Goal: Navigation & Orientation: Find specific page/section

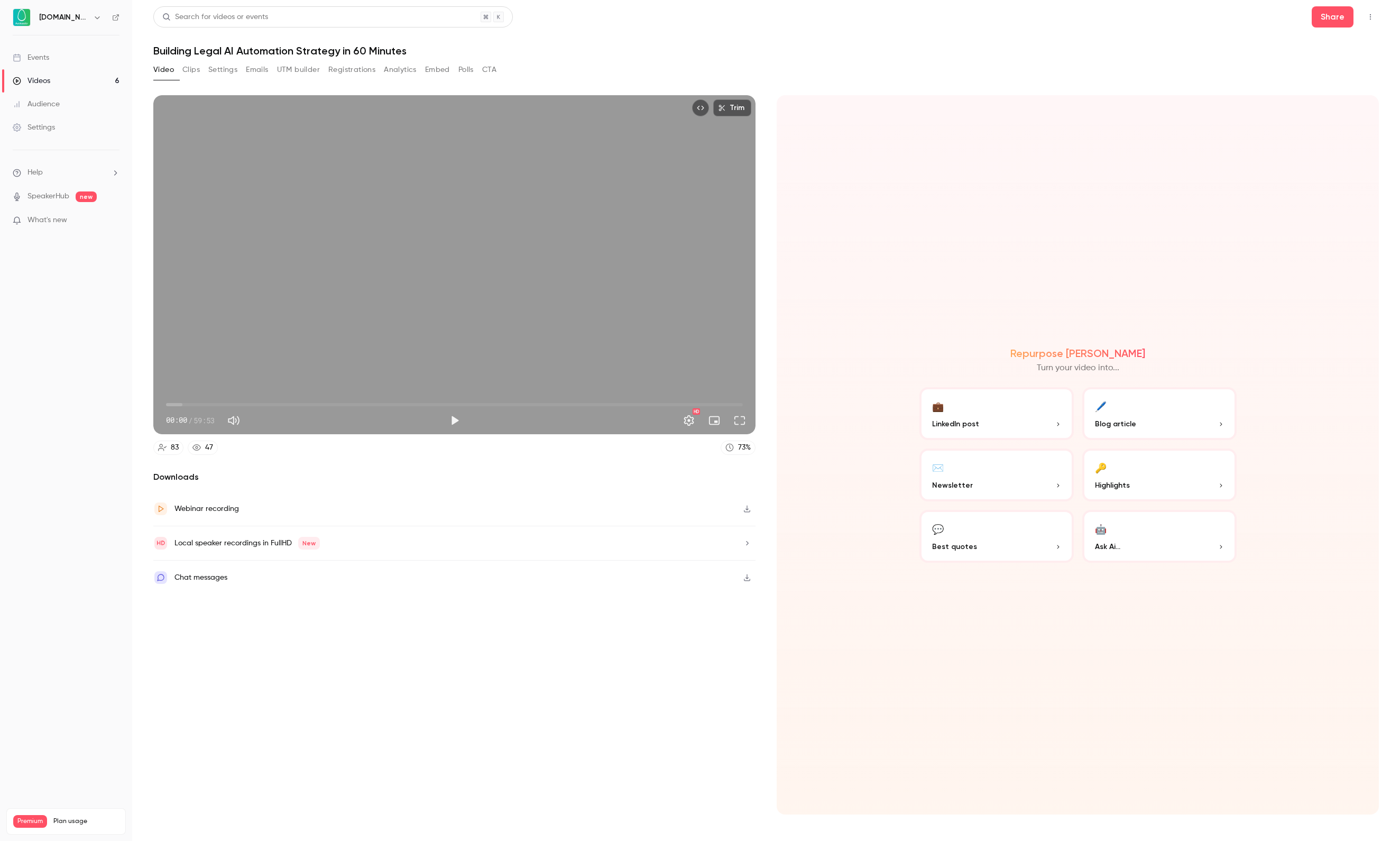
click at [54, 88] on link "Videos 6" at bounding box center [66, 81] width 132 height 23
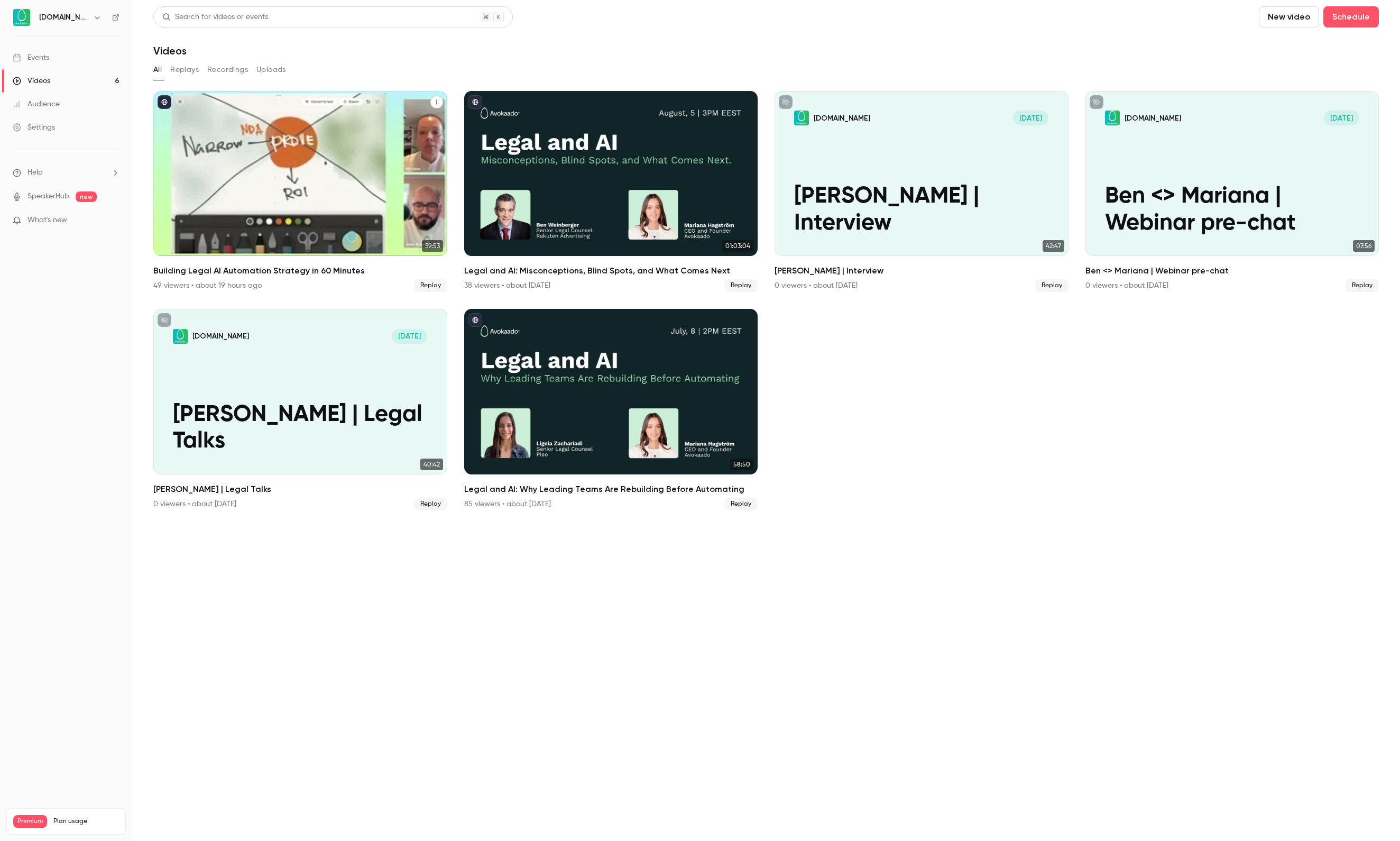
click at [305, 170] on div "Building Legal AI Automation Strategy in 60 Minutes" at bounding box center [300, 173] width 294 height 165
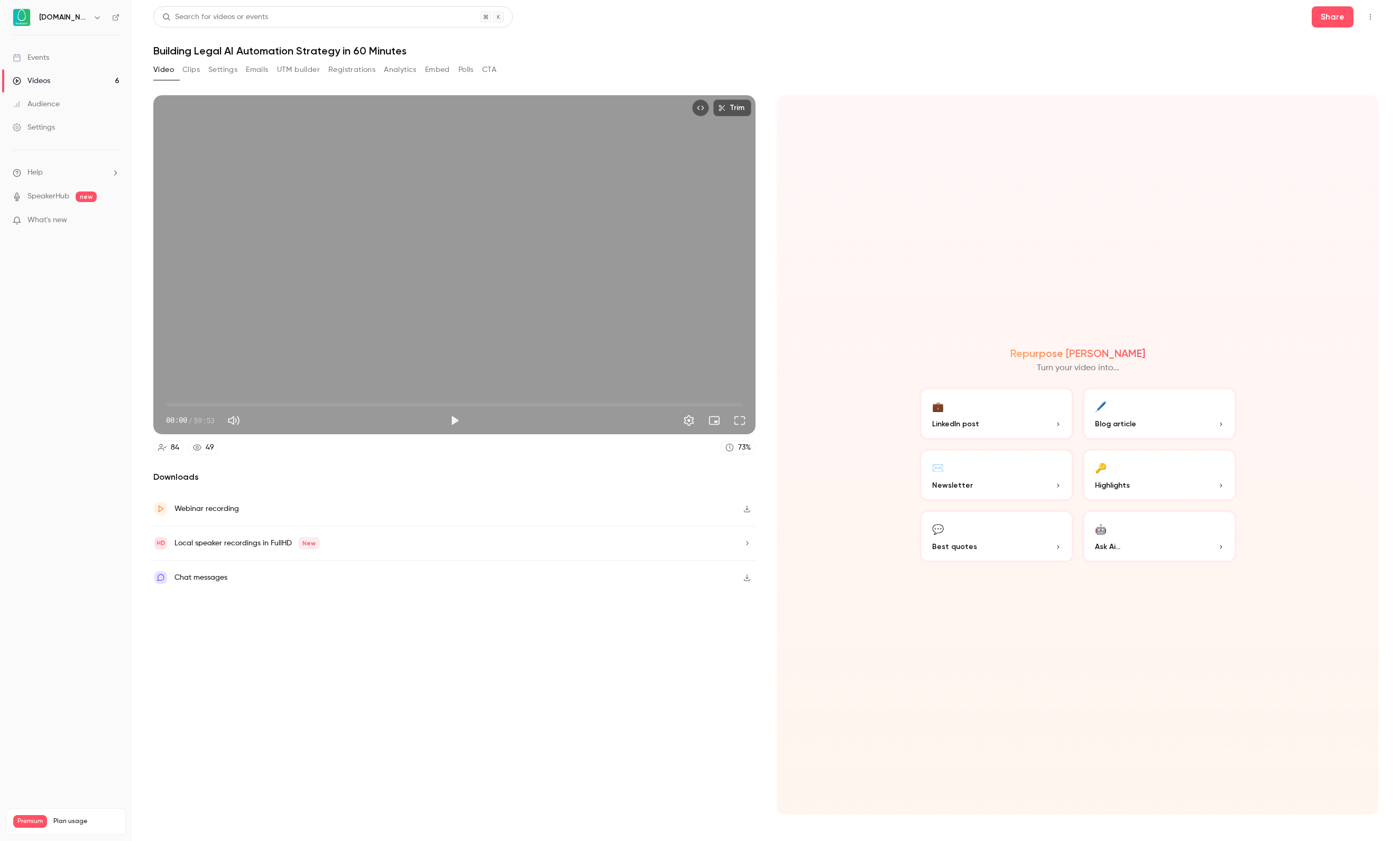
click at [375, 73] on button "Registrations" at bounding box center [351, 69] width 47 height 17
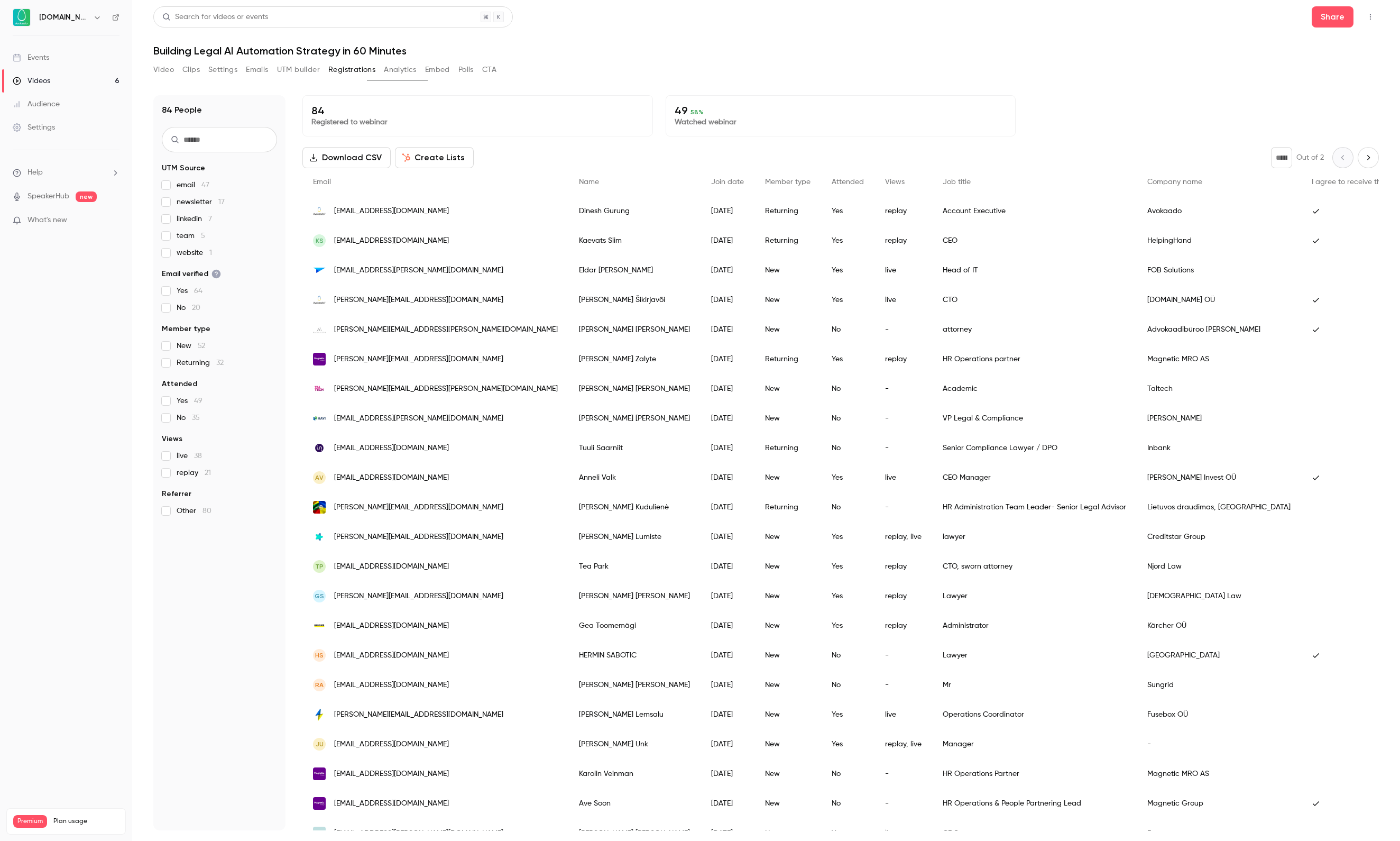
click at [57, 77] on link "Videos 6" at bounding box center [66, 81] width 132 height 23
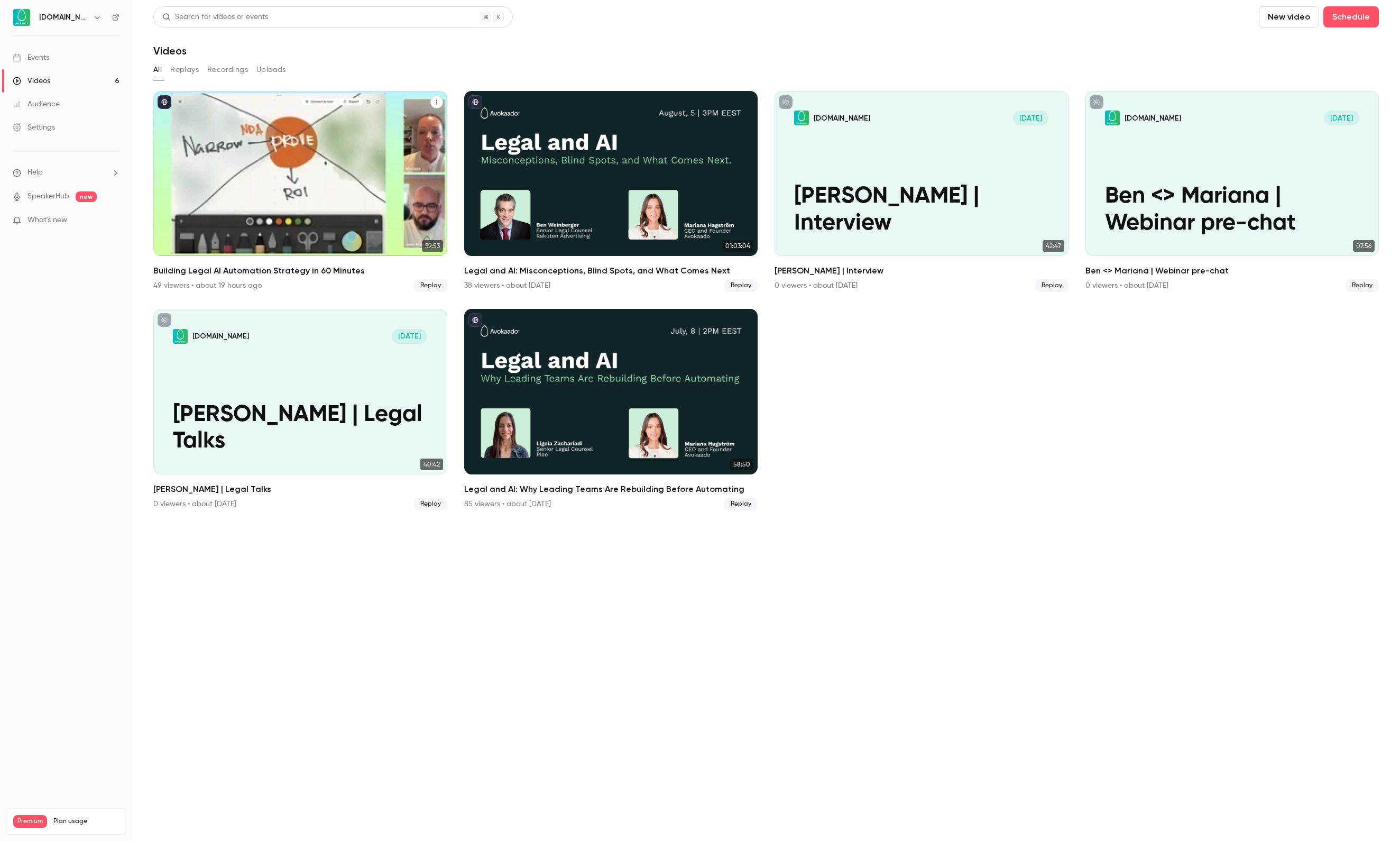
click at [273, 169] on div "Building Legal AI Automation Strategy in 60 Minutes" at bounding box center [300, 173] width 294 height 165
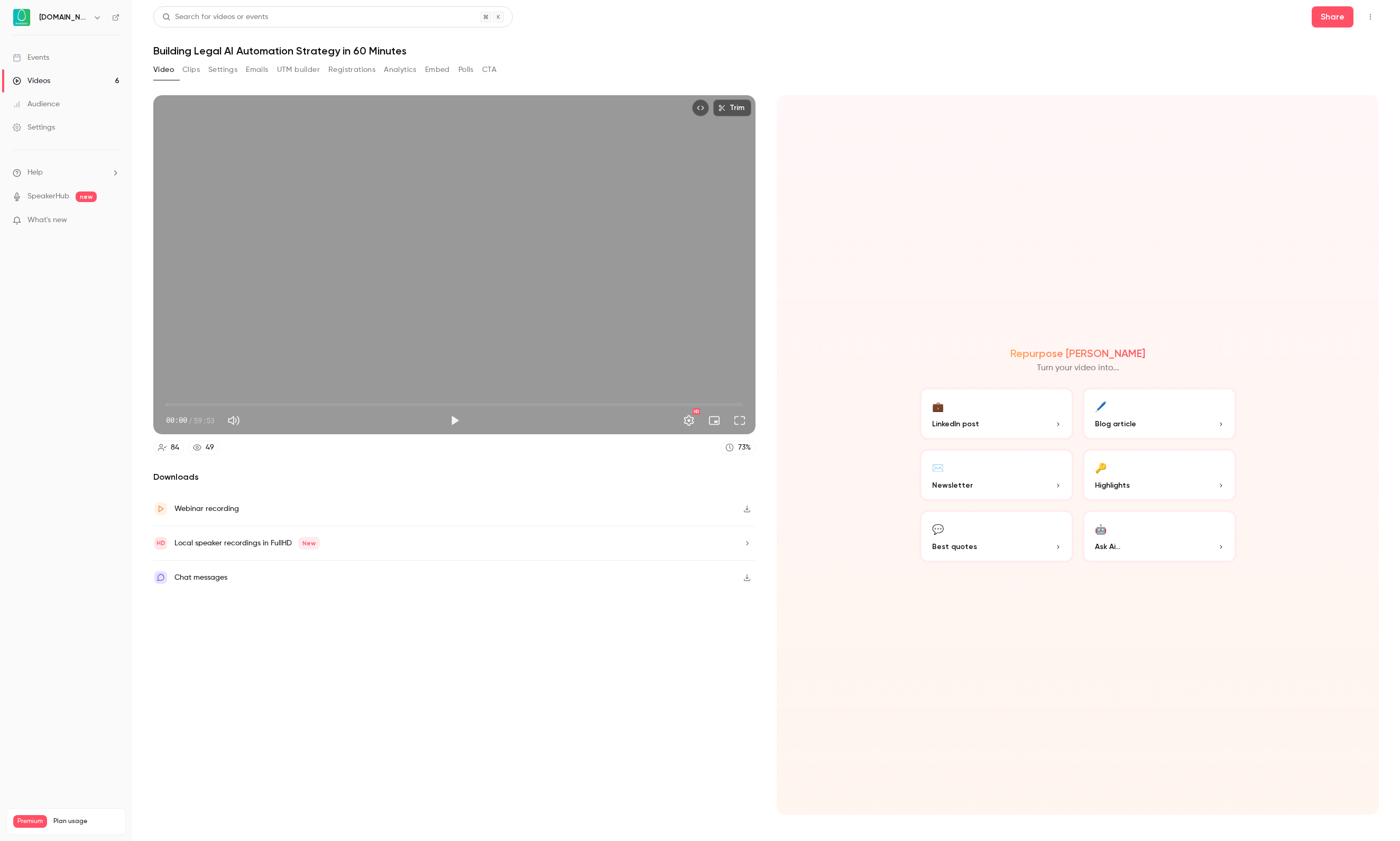
drag, startPoint x: 388, startPoint y: 64, endPoint x: 400, endPoint y: 90, distance: 28.6
click at [375, 66] on button "Registrations" at bounding box center [351, 69] width 47 height 17
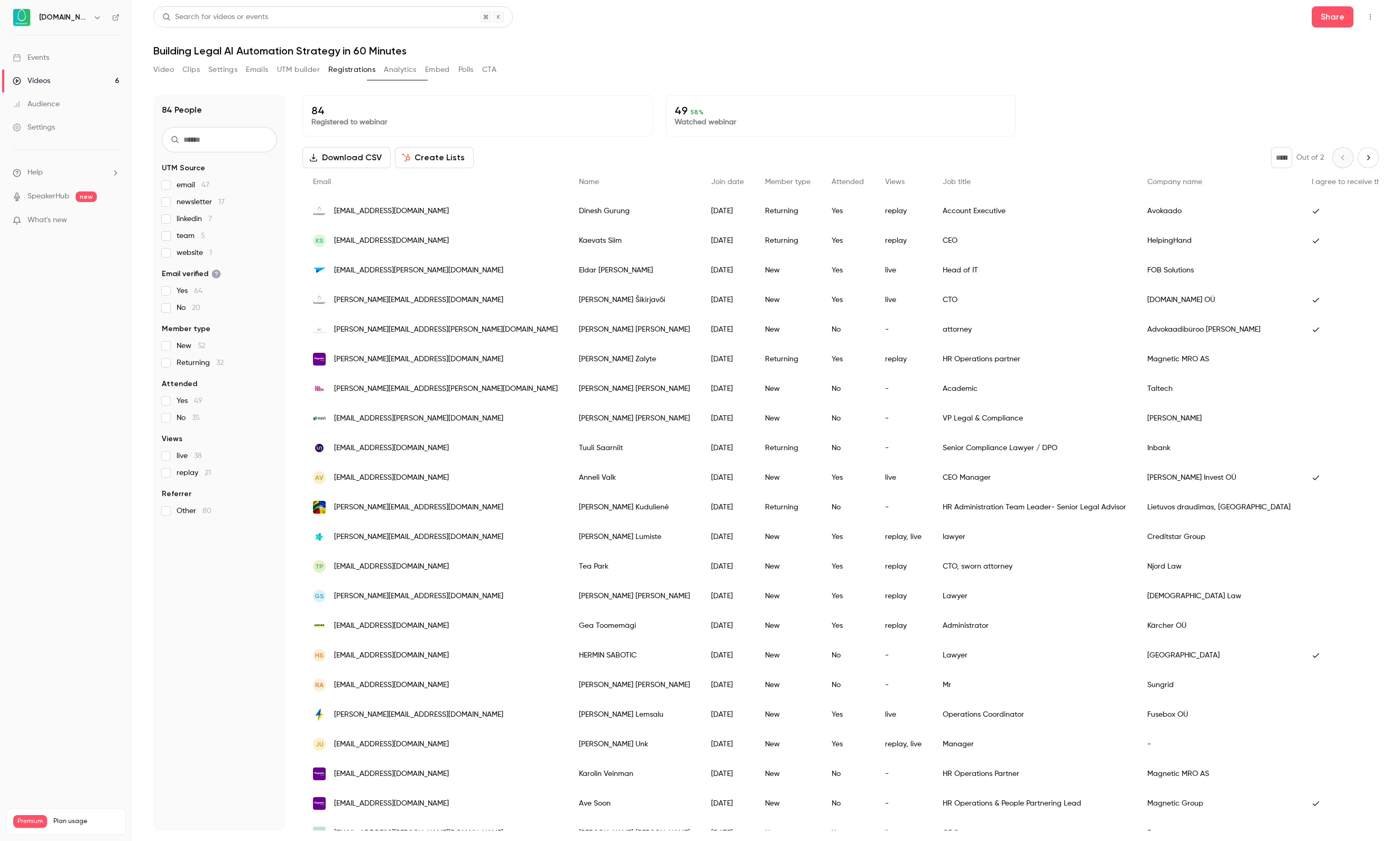
click at [320, 66] on button "UTM builder" at bounding box center [299, 69] width 43 height 17
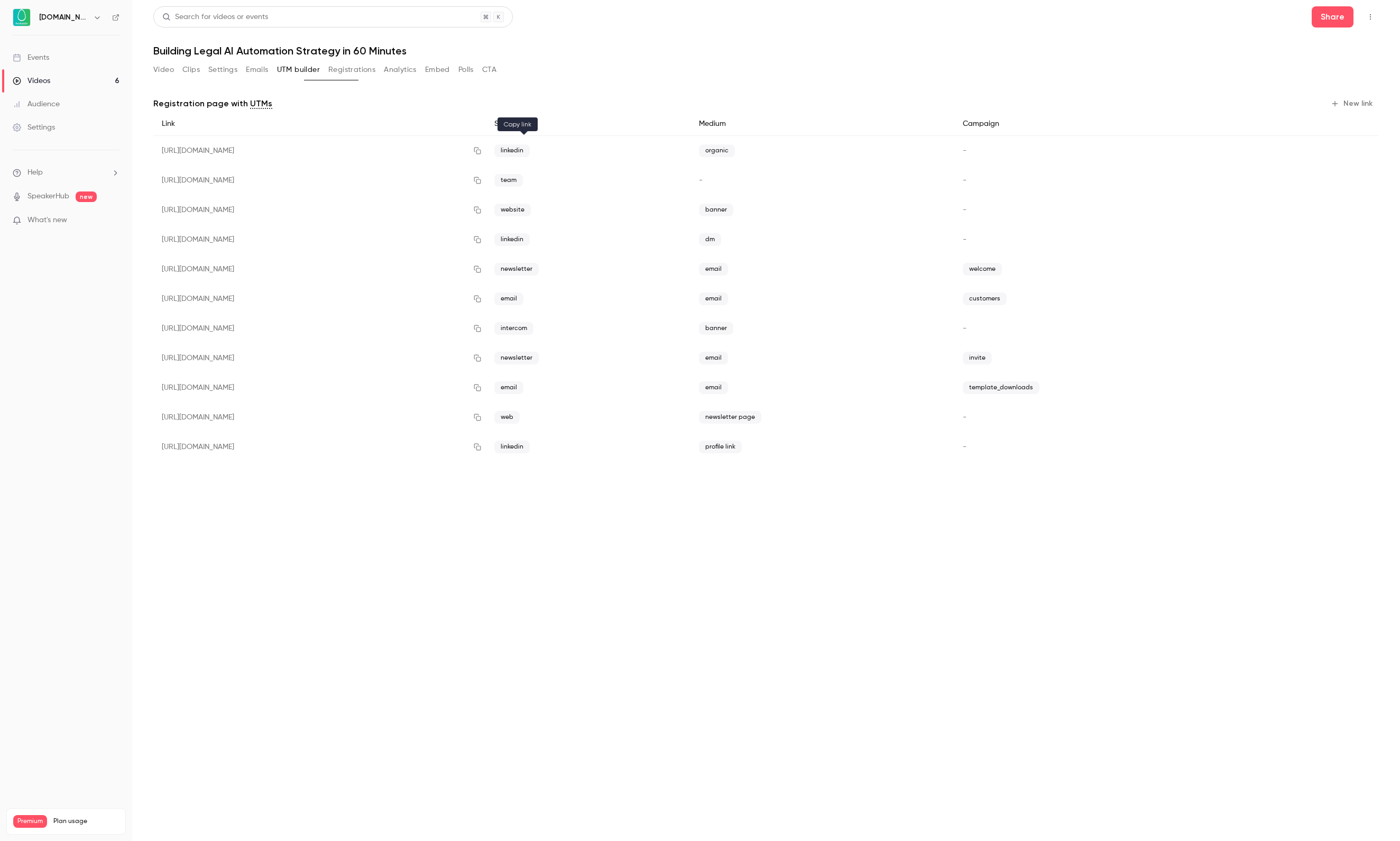
click at [482, 153] on icon "button" at bounding box center [477, 151] width 8 height 8
